Goal: Check status: Check status

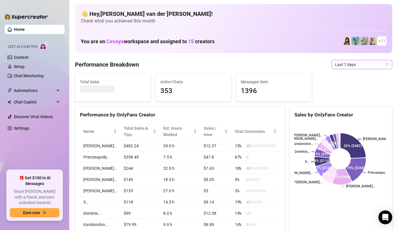
click at [386, 64] on icon "calendar" at bounding box center [387, 64] width 3 height 3
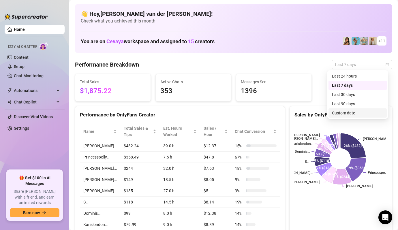
click at [365, 115] on div "Custom date" at bounding box center [357, 113] width 51 height 6
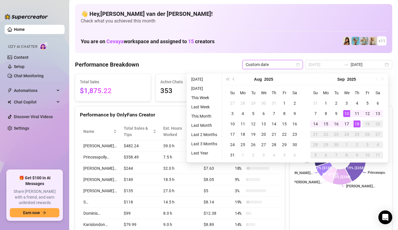
type input "[DATE]"
click at [357, 124] on div "18" at bounding box center [357, 124] width 7 height 7
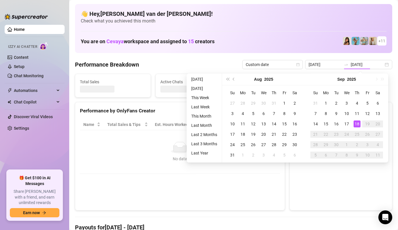
type input "[DATE]"
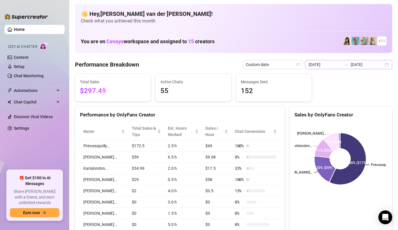
click at [385, 63] on div "[DATE] [DATE]" at bounding box center [348, 64] width 87 height 9
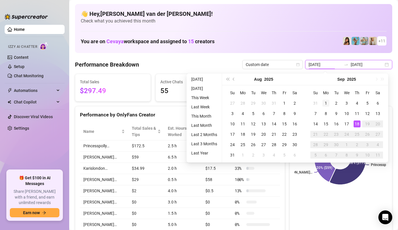
type input "[DATE]"
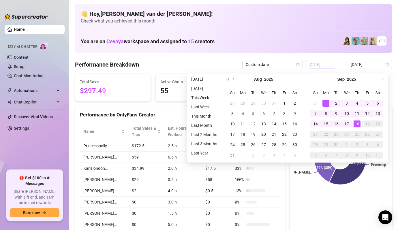
click at [327, 102] on div "1" at bounding box center [326, 103] width 7 height 7
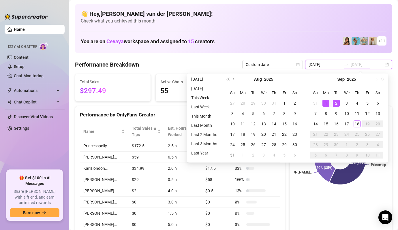
type input "[DATE]"
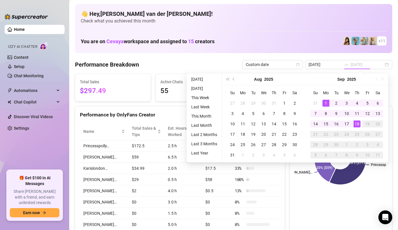
click at [356, 124] on div "18" at bounding box center [357, 124] width 7 height 7
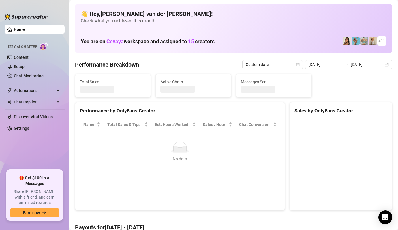
type input "[DATE]"
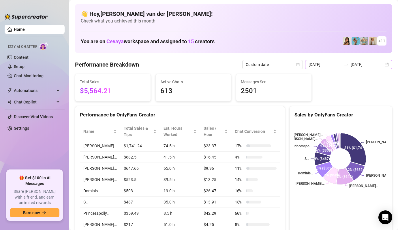
click at [385, 64] on div "[DATE] [DATE]" at bounding box center [348, 64] width 87 height 9
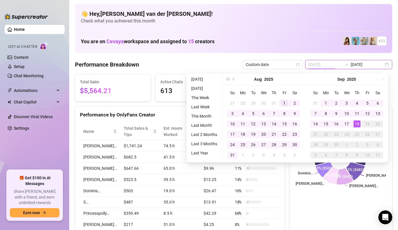
type input "[DATE]"
click at [282, 102] on div "1" at bounding box center [284, 103] width 7 height 7
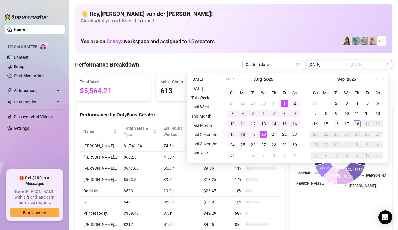
type input "[DATE]"
click at [245, 132] on div "18" at bounding box center [243, 134] width 7 height 7
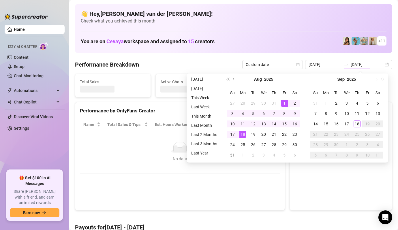
type input "[DATE]"
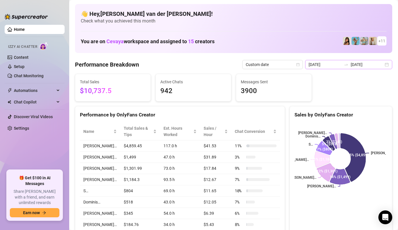
click at [383, 64] on div "[DATE] [DATE]" at bounding box center [348, 64] width 87 height 9
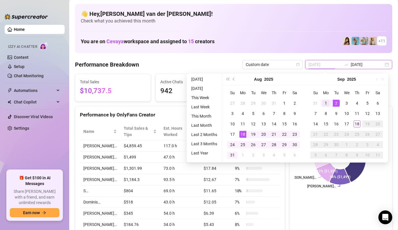
type input "[DATE]"
click at [326, 104] on div "1" at bounding box center [326, 103] width 7 height 7
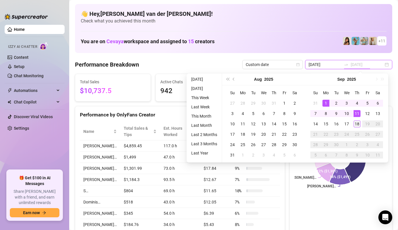
type input "[DATE]"
click at [357, 122] on div "18" at bounding box center [357, 124] width 7 height 7
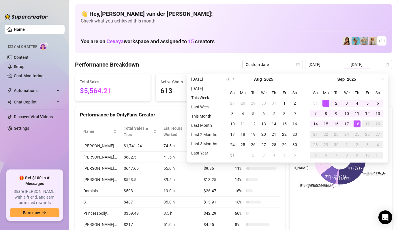
type input "[DATE]"
